Goal: Task Accomplishment & Management: Complete application form

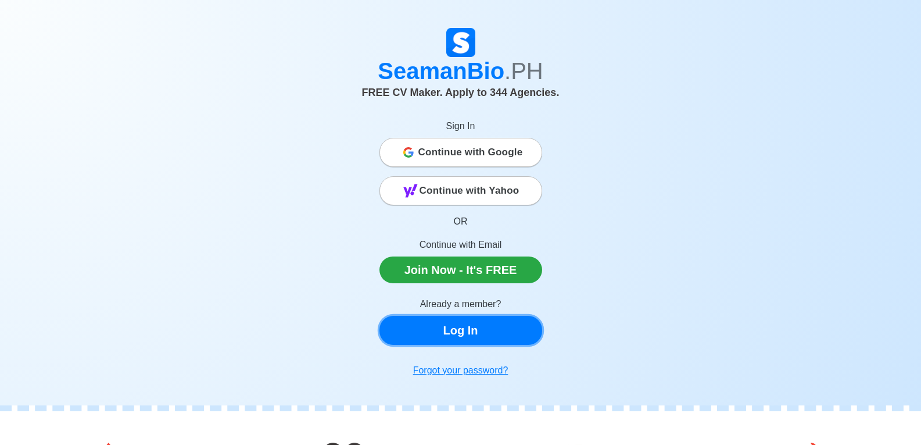
click at [449, 319] on link "Log In" at bounding box center [461, 330] width 163 height 29
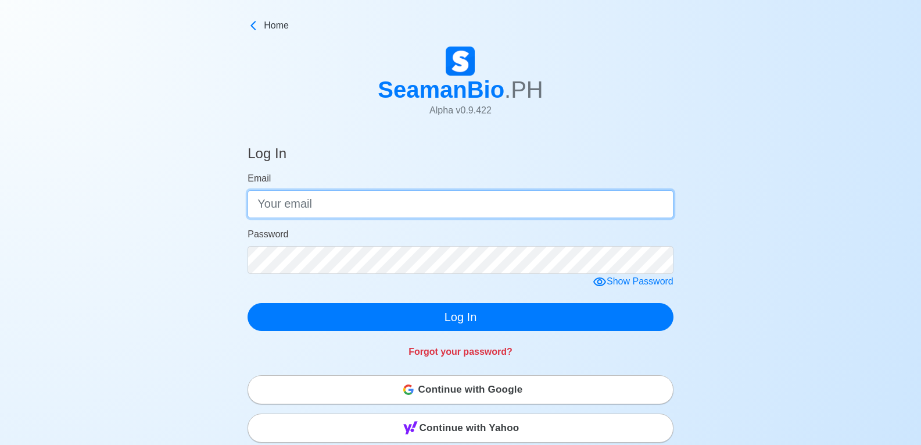
click at [389, 208] on input "Email" at bounding box center [461, 204] width 426 height 28
type input "[EMAIL_ADDRESS][DOMAIN_NAME]"
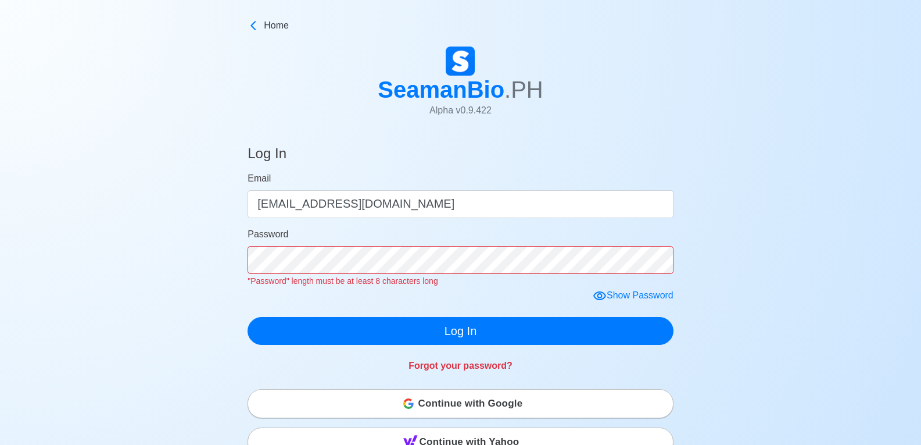
drag, startPoint x: 601, startPoint y: 296, endPoint x: 578, endPoint y: 284, distance: 26.0
click at [600, 296] on icon at bounding box center [600, 296] width 14 height 14
click button "Log In" at bounding box center [461, 331] width 426 height 28
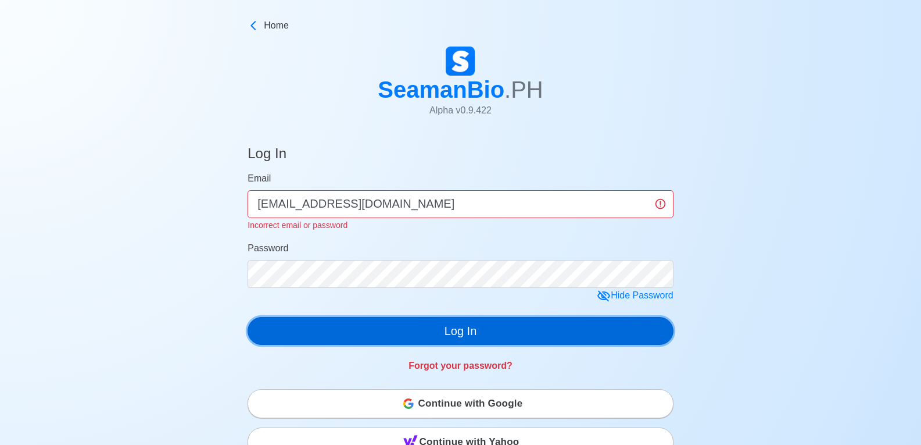
drag, startPoint x: 494, startPoint y: 341, endPoint x: 472, endPoint y: 312, distance: 37.0
click at [492, 337] on button "Log In" at bounding box center [461, 331] width 426 height 28
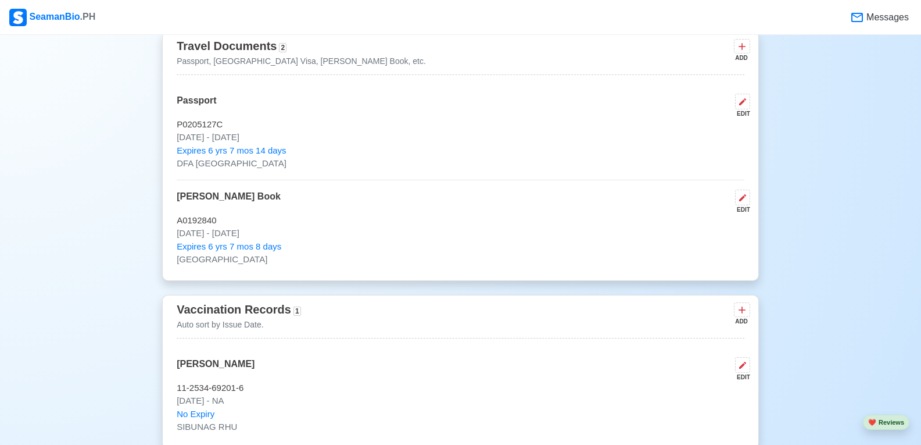
scroll to position [969, 0]
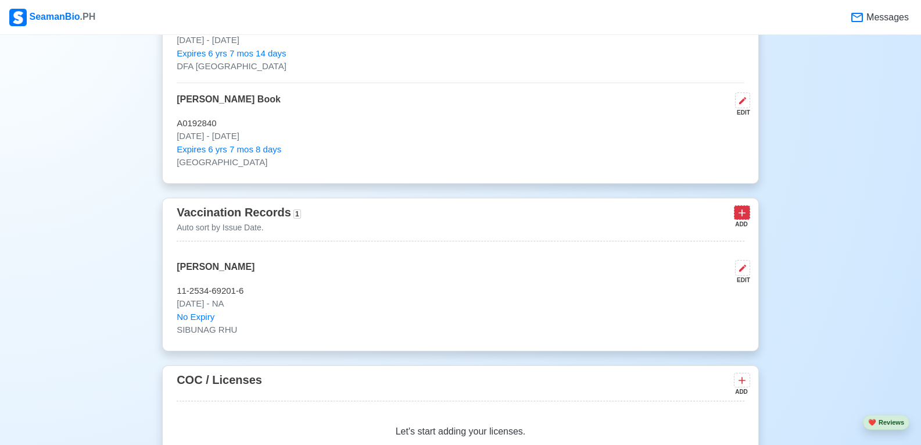
click at [747, 217] on icon at bounding box center [742, 213] width 12 height 12
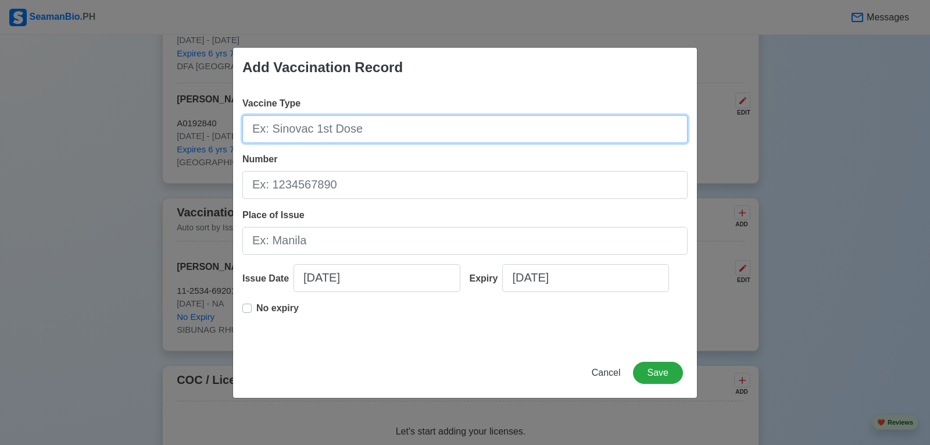
click at [356, 128] on input "Vaccine Type" at bounding box center [464, 129] width 445 height 28
type input "[MEDICAL_DATA]"
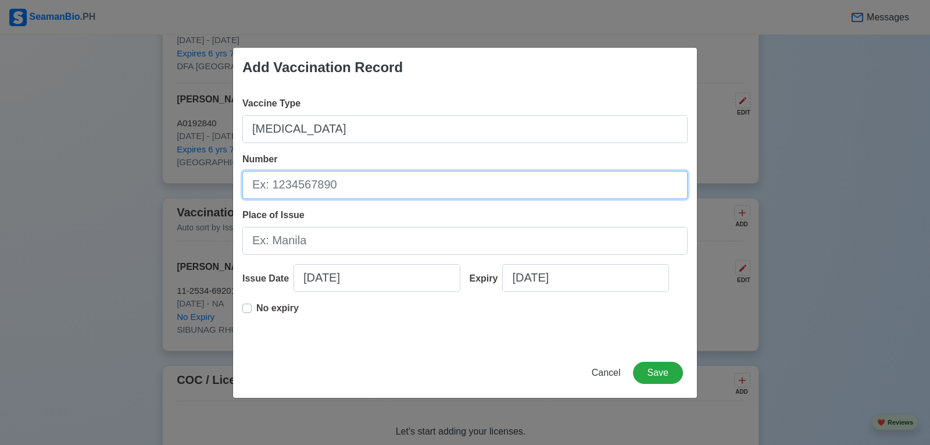
click at [428, 195] on input "Number" at bounding box center [464, 185] width 445 height 28
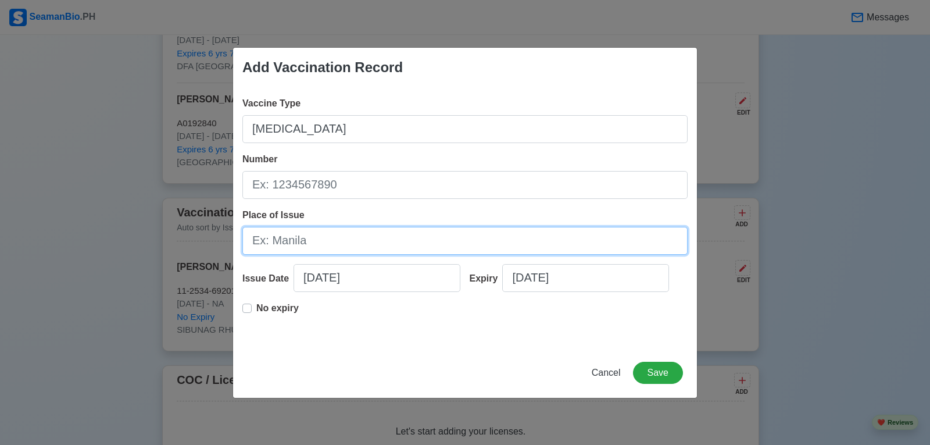
drag, startPoint x: 557, startPoint y: 237, endPoint x: 614, endPoint y: 229, distance: 57.5
click at [565, 235] on input "Place of Issue" at bounding box center [464, 241] width 445 height 28
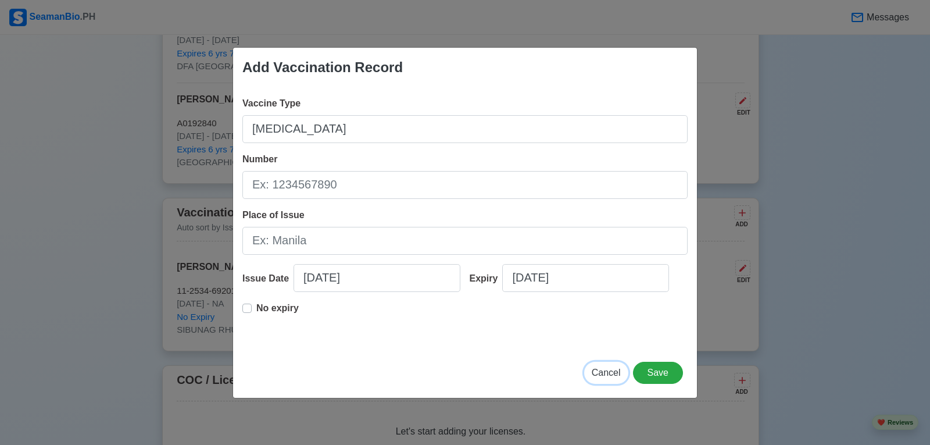
click at [614, 373] on span "Cancel" at bounding box center [606, 372] width 29 height 10
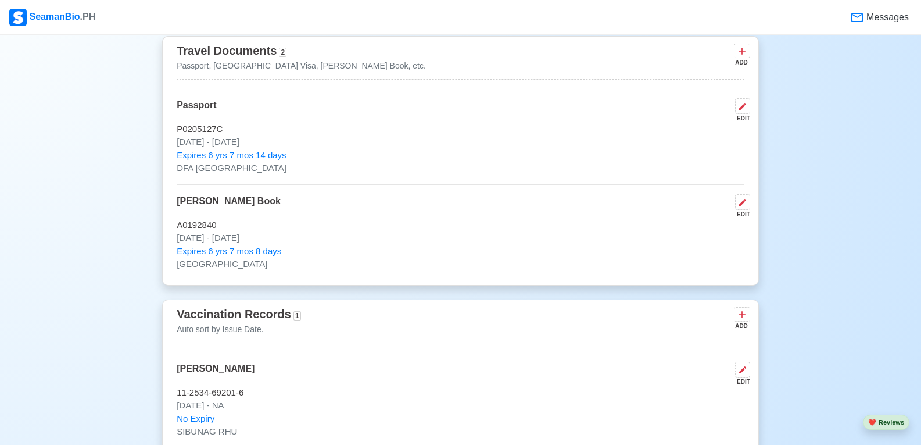
scroll to position [1065, 0]
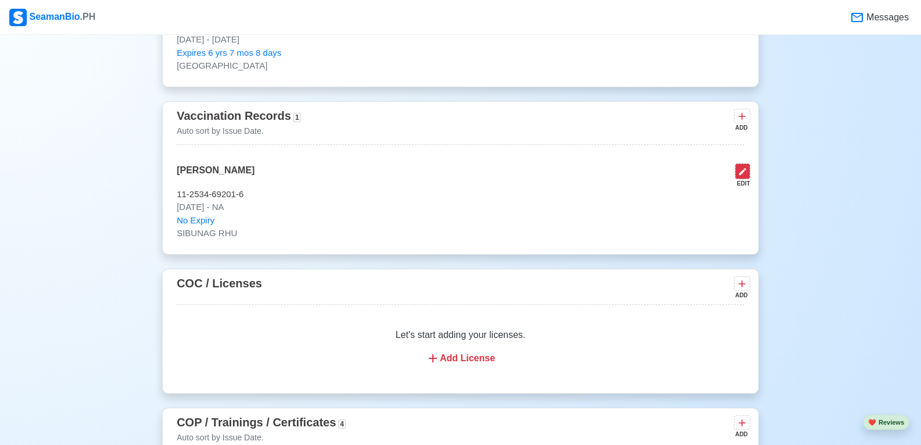
click at [738, 176] on icon at bounding box center [742, 171] width 9 height 9
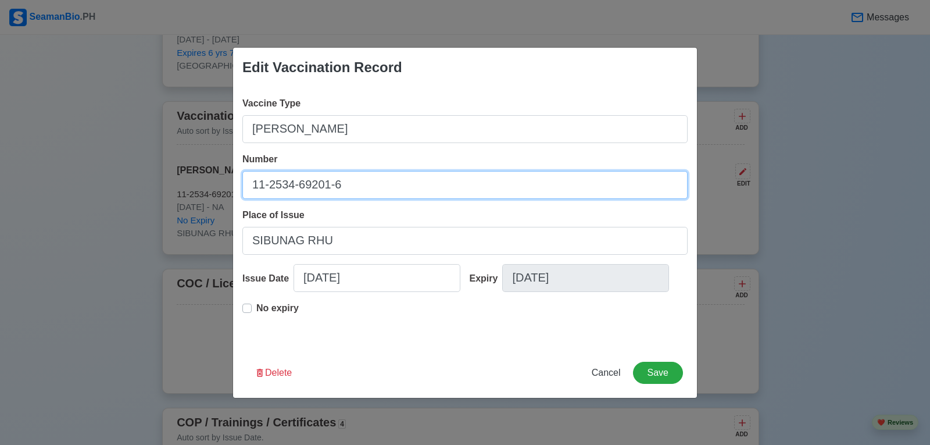
click at [382, 194] on input "11-2534-69201-6" at bounding box center [464, 185] width 445 height 28
type input "1"
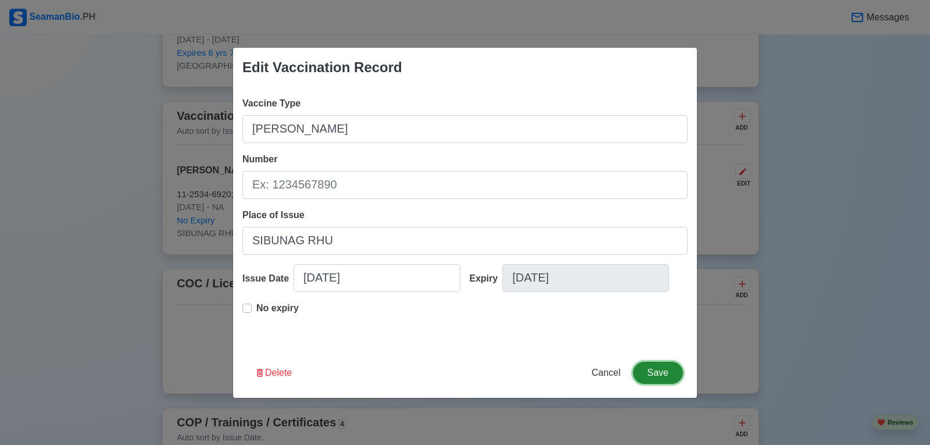
click at [661, 377] on button "Save" at bounding box center [658, 372] width 50 height 22
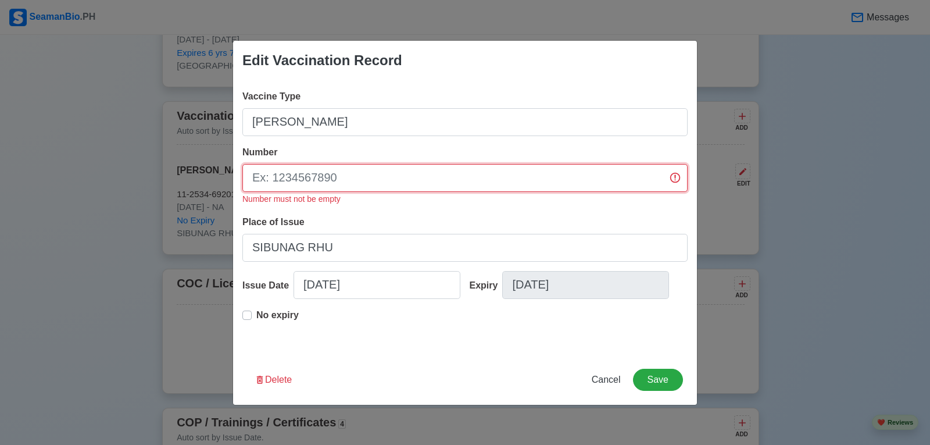
click at [349, 184] on input "Number" at bounding box center [464, 178] width 445 height 28
type input "1"
click at [662, 375] on button "Save" at bounding box center [658, 379] width 50 height 22
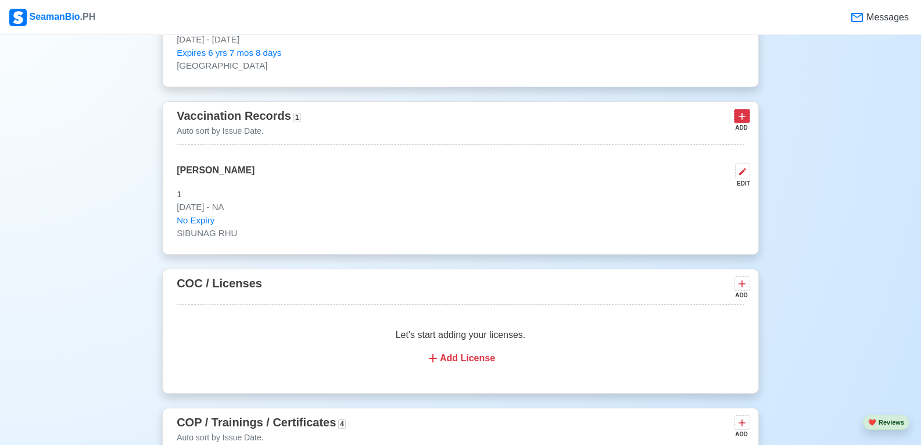
click at [739, 122] on icon at bounding box center [742, 116] width 12 height 12
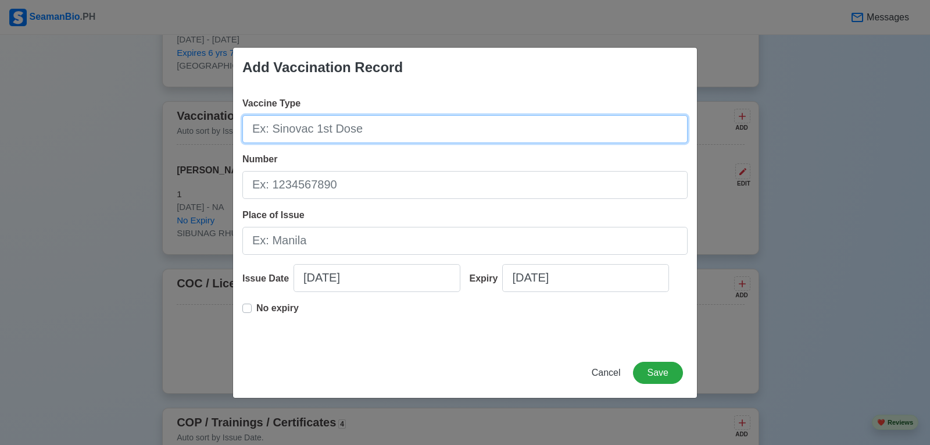
click at [332, 128] on input "Vaccine Type" at bounding box center [464, 129] width 445 height 28
type input "[MEDICAL_DATA]"
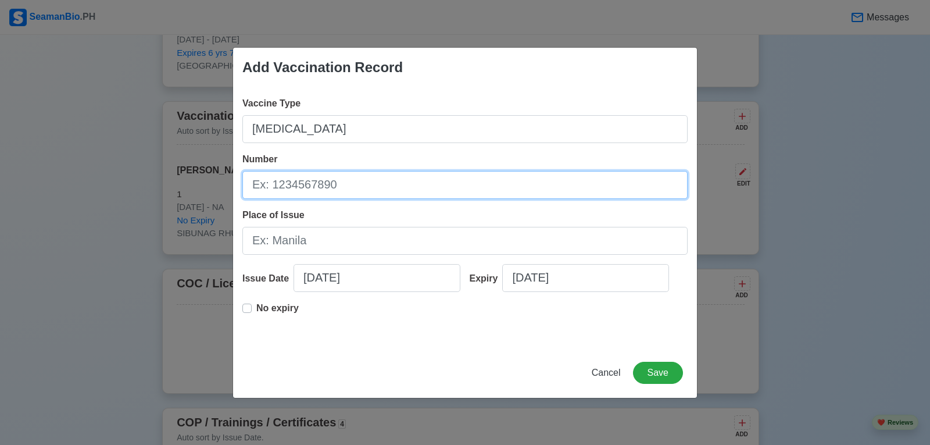
click at [373, 196] on input "Number" at bounding box center [464, 185] width 445 height 28
type input "2"
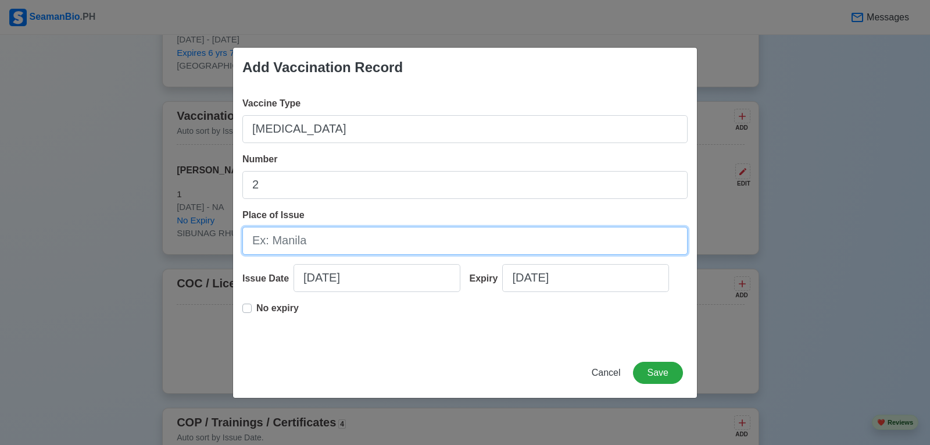
click at [411, 246] on input "Place of Issue" at bounding box center [464, 241] width 445 height 28
type input "[GEOGRAPHIC_DATA]"
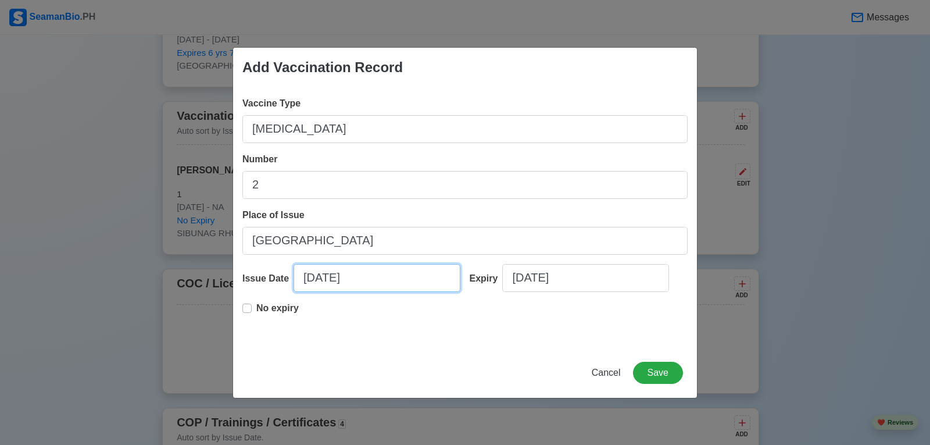
click at [387, 285] on input "[DATE]" at bounding box center [376, 278] width 167 height 28
select select "****"
select select "*******"
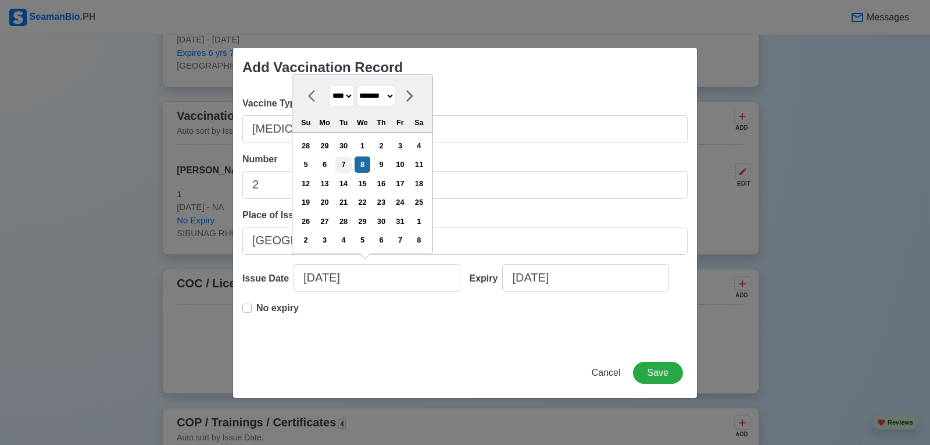
click at [351, 162] on div "7" at bounding box center [343, 164] width 16 height 16
type input "[DATE]"
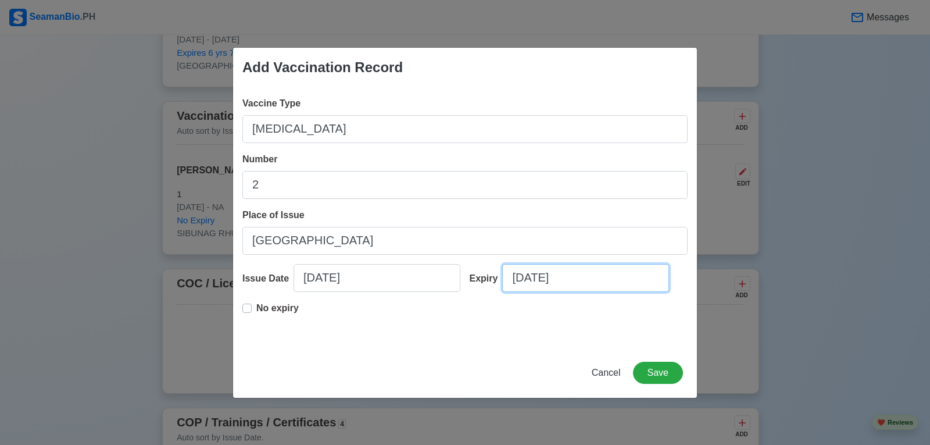
click at [587, 287] on input "[DATE]" at bounding box center [585, 278] width 167 height 28
select select "****"
select select "*******"
click at [256, 306] on label "No expiry" at bounding box center [277, 312] width 42 height 23
type input "[DATE]"
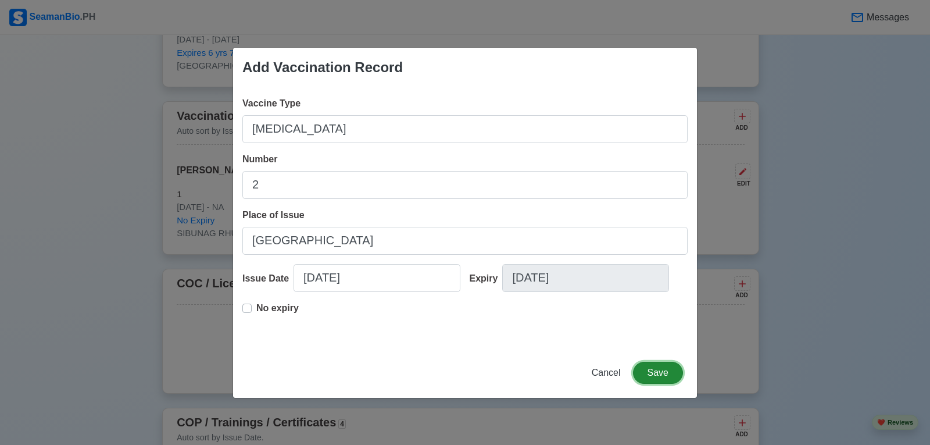
click at [667, 377] on button "Save" at bounding box center [658, 372] width 50 height 22
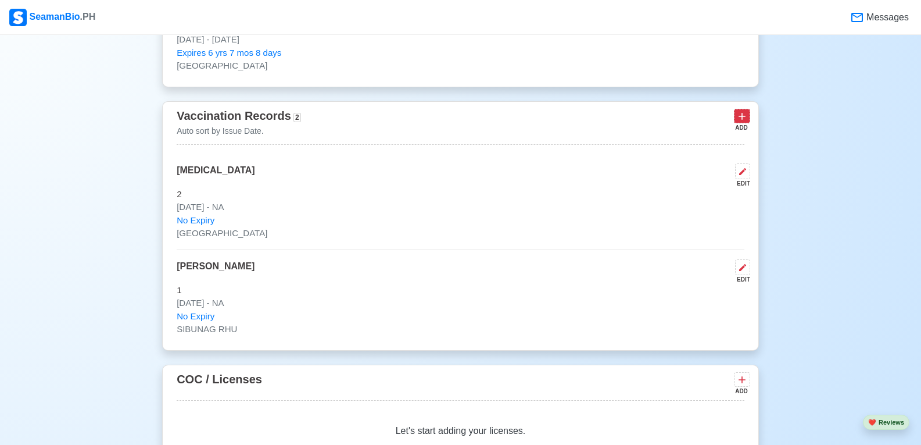
click at [744, 120] on icon at bounding box center [742, 116] width 7 height 7
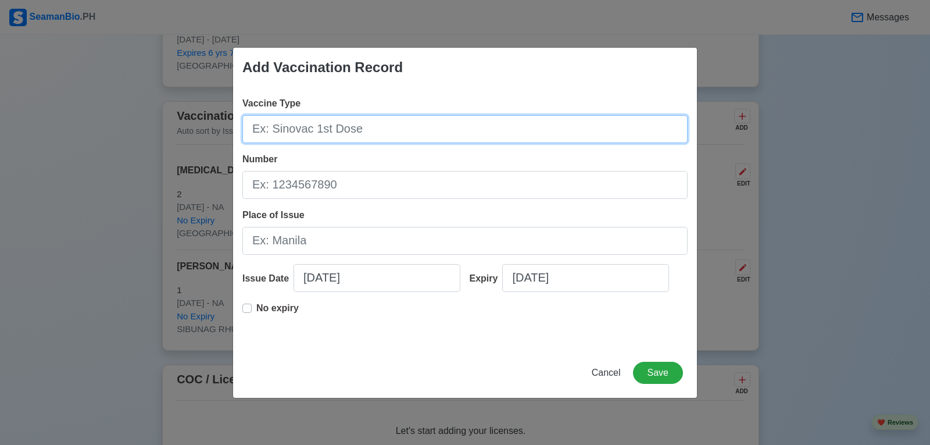
click at [374, 131] on input "Vaccine Type" at bounding box center [464, 129] width 445 height 28
type input "[MEDICAL_DATA]"
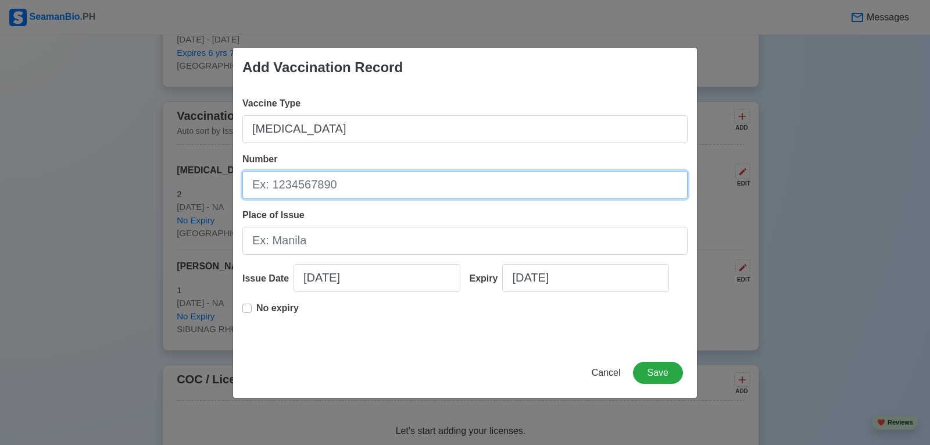
click at [306, 187] on input "Number" at bounding box center [464, 185] width 445 height 28
type input "3"
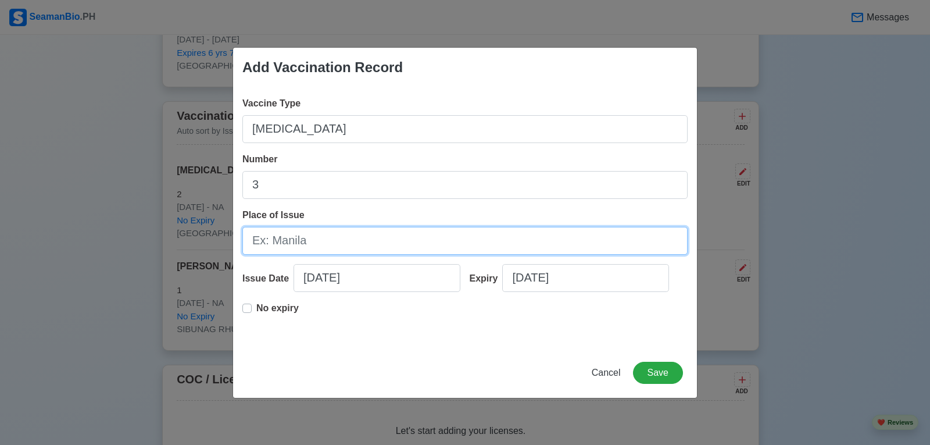
click at [323, 239] on input "Place of Issue" at bounding box center [464, 241] width 445 height 28
type input "[GEOGRAPHIC_DATA]"
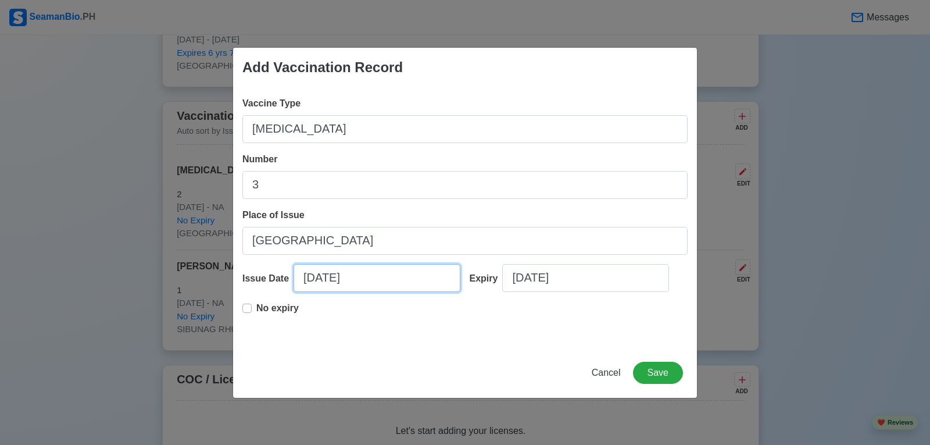
select select "****"
select select "*******"
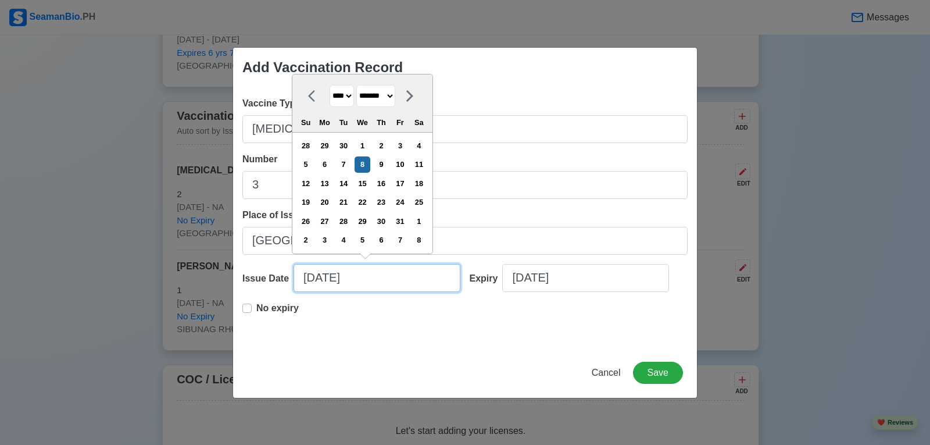
click at [374, 280] on input "[DATE]" at bounding box center [376, 278] width 167 height 28
click at [351, 167] on div "7" at bounding box center [343, 164] width 16 height 16
type input "[DATE]"
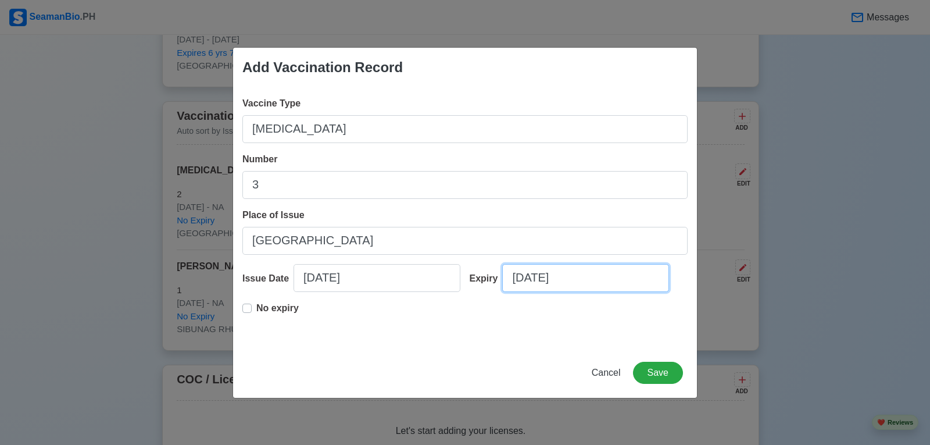
select select "****"
select select "*******"
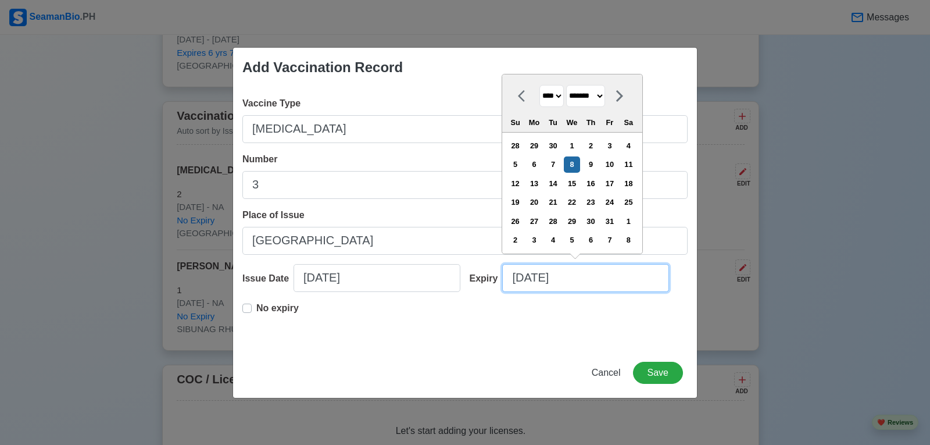
click at [576, 280] on input "[DATE]" at bounding box center [585, 278] width 167 height 28
type input "[DATE]"
select select "****"
drag, startPoint x: 539, startPoint y: 279, endPoint x: 555, endPoint y: 278, distance: 15.7
click at [540, 279] on input "[DATE]" at bounding box center [585, 278] width 167 height 28
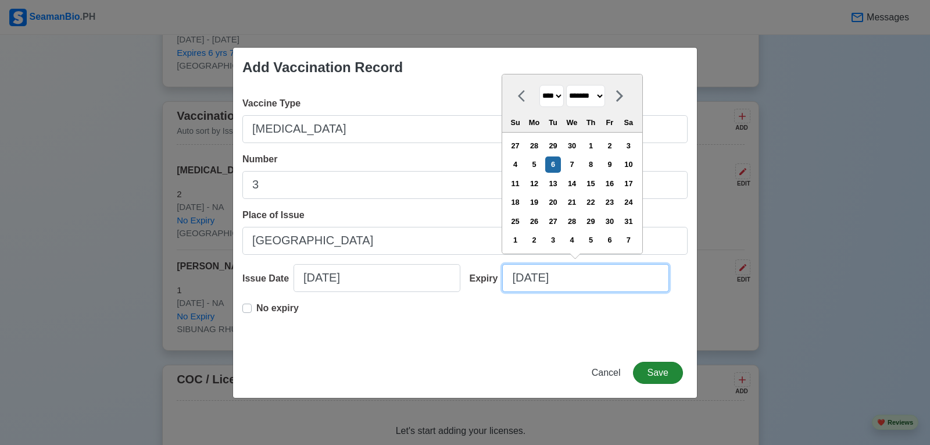
type input "[DATE]"
click at [656, 366] on button "Save" at bounding box center [658, 372] width 50 height 22
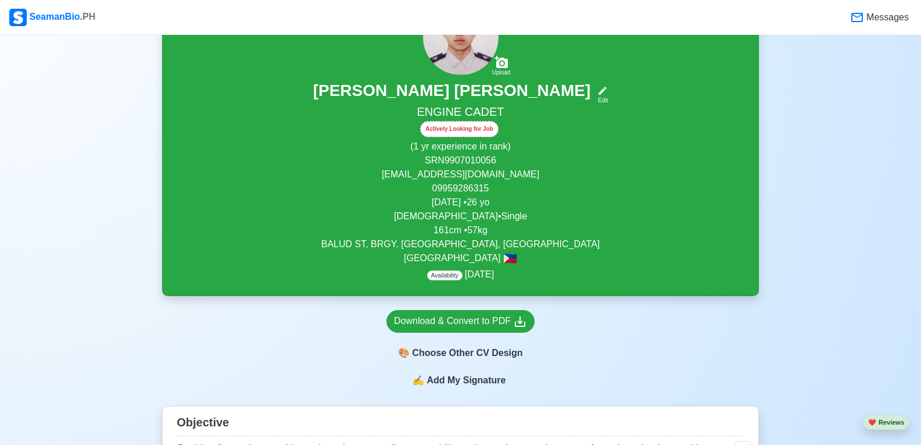
scroll to position [0, 0]
